Goal: Transaction & Acquisition: Purchase product/service

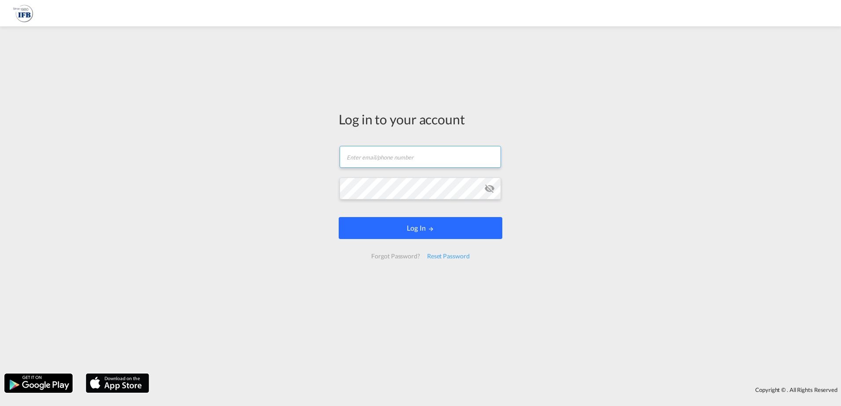
type input "[PERSON_NAME][EMAIL_ADDRESS][DOMAIN_NAME]"
click at [393, 226] on button "Log In" at bounding box center [421, 228] width 164 height 22
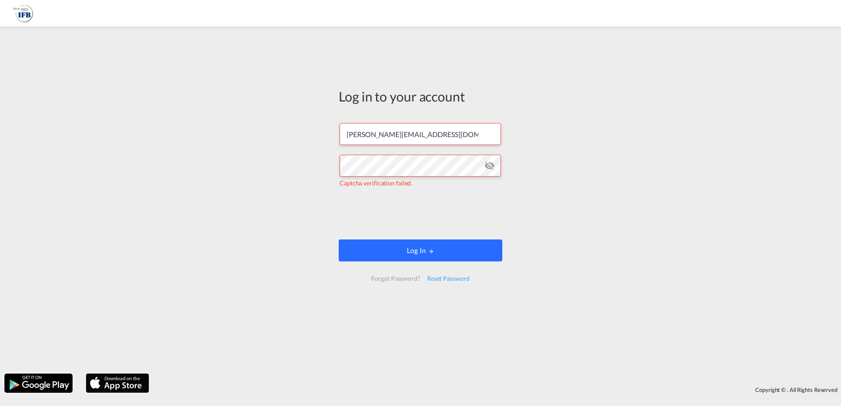
click at [407, 247] on button "Log In" at bounding box center [421, 251] width 164 height 22
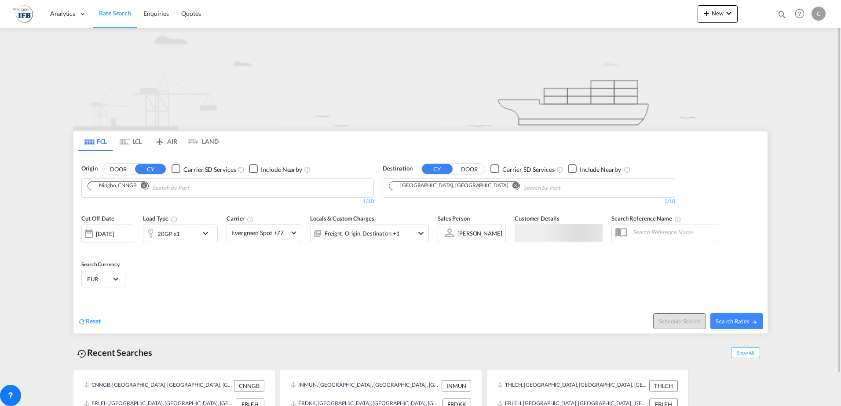
click at [163, 187] on input "Chips input." at bounding box center [194, 188] width 84 height 14
click at [147, 185] on md-icon "Remove" at bounding box center [144, 185] width 7 height 7
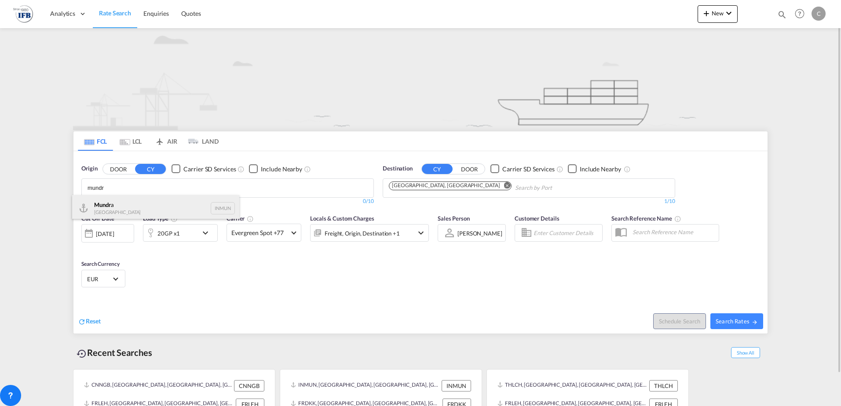
type input "mundr"
click at [141, 203] on div "Mundr a [GEOGRAPHIC_DATA] INMUN" at bounding box center [155, 208] width 167 height 26
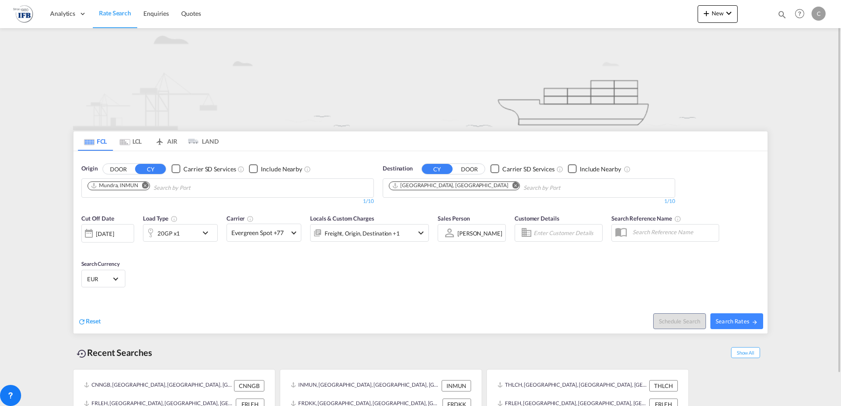
click at [513, 184] on md-icon "Remove" at bounding box center [516, 185] width 7 height 7
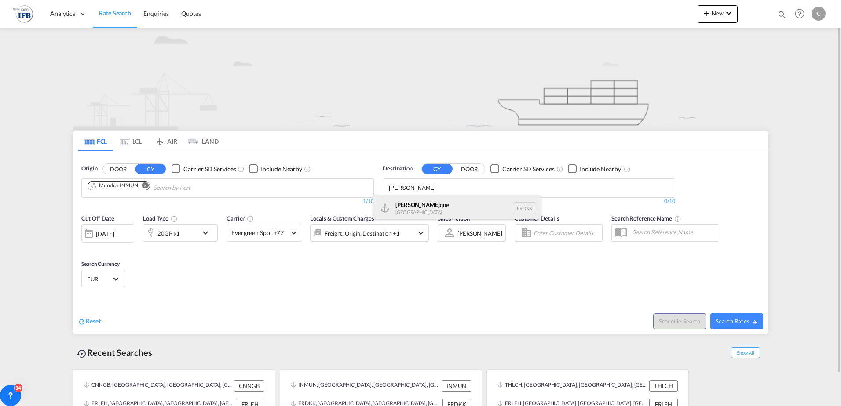
type input "[PERSON_NAME]"
click at [444, 205] on div "[PERSON_NAME] que [GEOGRAPHIC_DATA] FRDKK" at bounding box center [457, 208] width 167 height 26
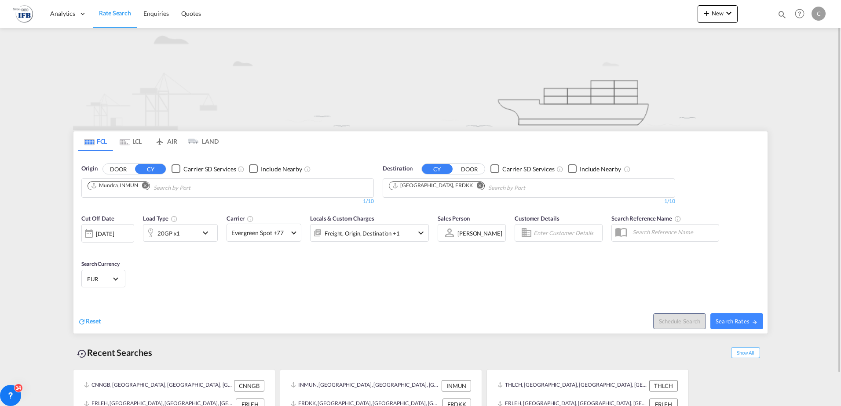
click at [197, 234] on div "20GP x1" at bounding box center [170, 233] width 55 height 18
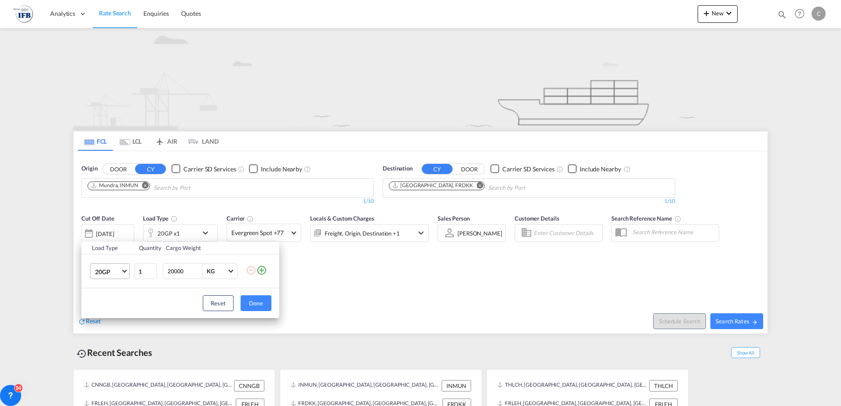
click at [121, 275] on md-select-value "20GP" at bounding box center [111, 271] width 35 height 15
click at [107, 314] on div "40HC" at bounding box center [103, 314] width 16 height 9
click at [260, 311] on div "Reset Done" at bounding box center [180, 304] width 198 height 30
click at [259, 306] on button "Done" at bounding box center [256, 304] width 31 height 16
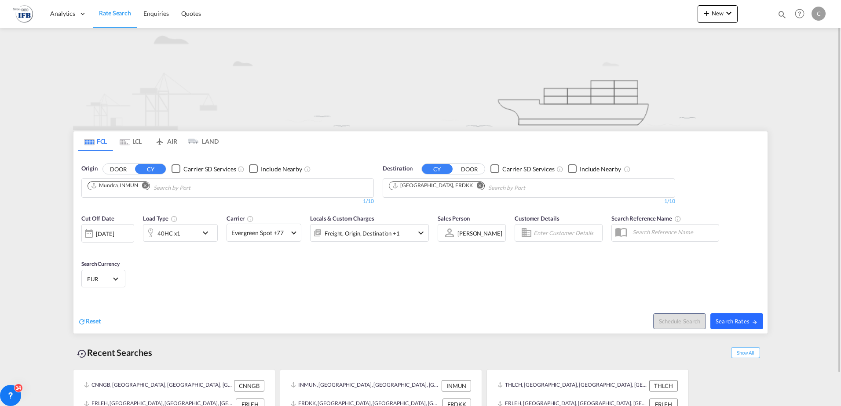
click at [731, 325] on span "Search Rates" at bounding box center [737, 321] width 42 height 7
type input "INMUN to FRDKK / [DATE]"
